Goal: Navigation & Orientation: Find specific page/section

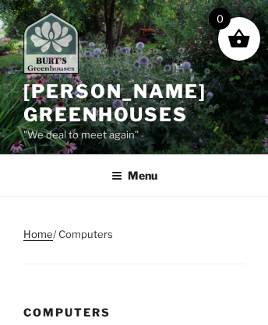
click at [57, 45] on img at bounding box center [50, 43] width 55 height 62
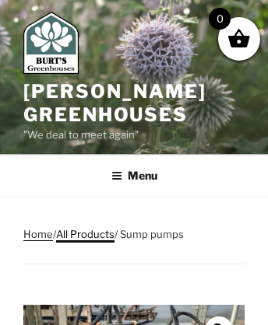
click at [88, 233] on link "All Products" at bounding box center [85, 234] width 58 height 12
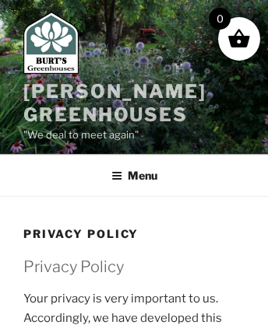
click at [62, 90] on link "[PERSON_NAME] Greenhouses" at bounding box center [114, 103] width 183 height 46
